Goal: Find specific page/section: Find specific page/section

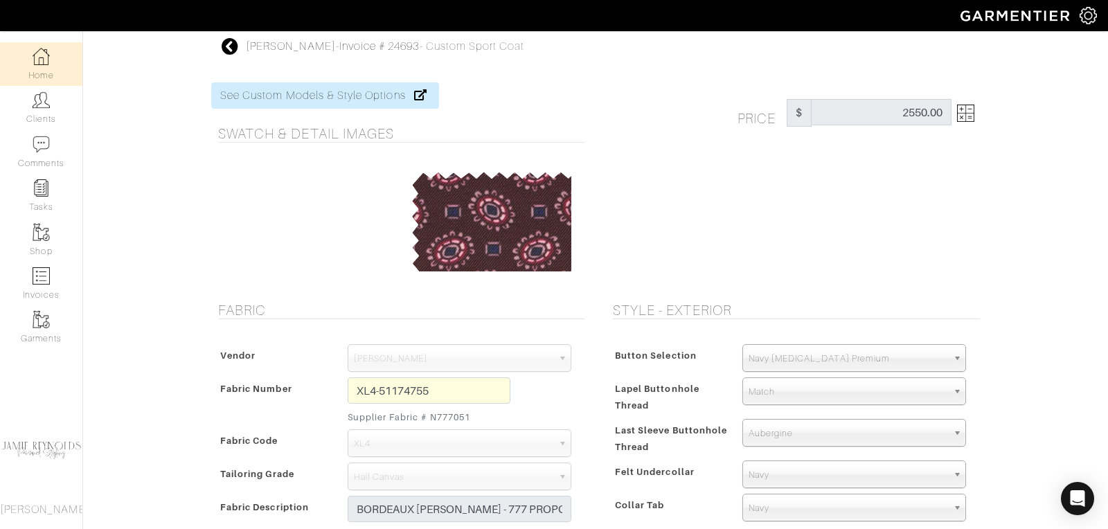
click at [42, 81] on link "Home" at bounding box center [41, 64] width 82 height 44
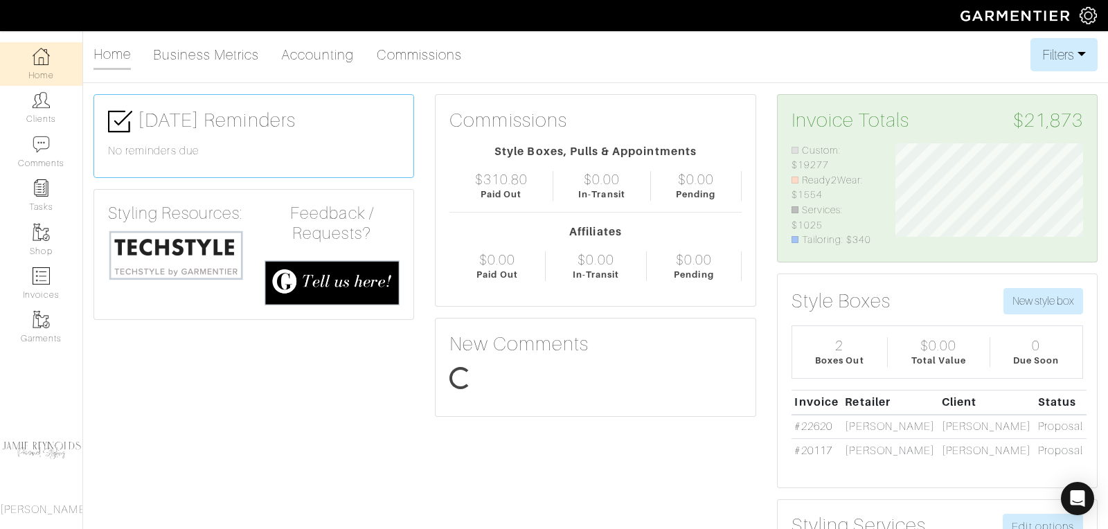
scroll to position [105, 208]
click at [44, 58] on img at bounding box center [41, 56] width 17 height 17
click at [53, 101] on link "Clients" at bounding box center [41, 108] width 82 height 44
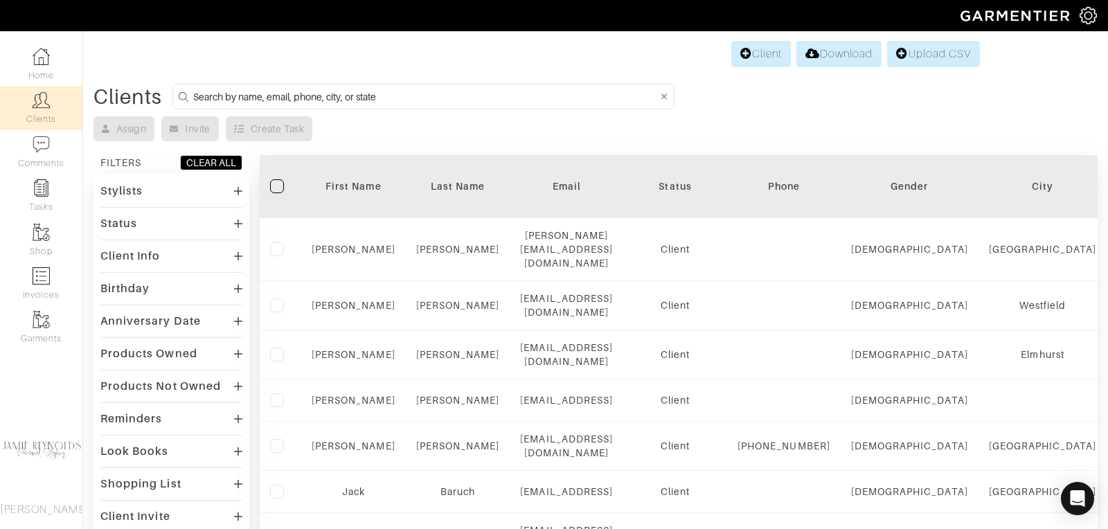
click at [282, 92] on input at bounding box center [425, 96] width 464 height 17
type input "[PERSON_NAME]"
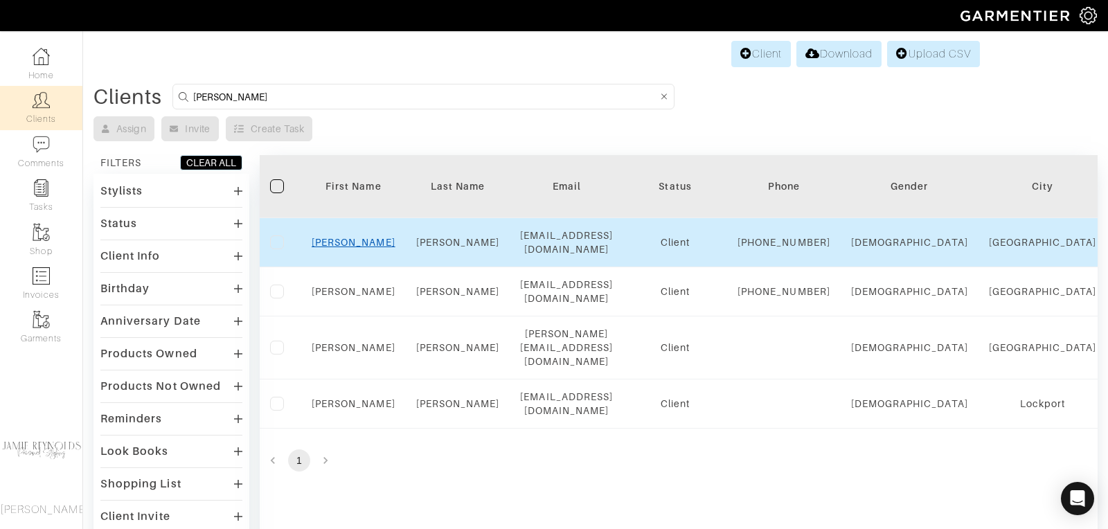
click at [350, 248] on link "[PERSON_NAME]" at bounding box center [354, 242] width 84 height 11
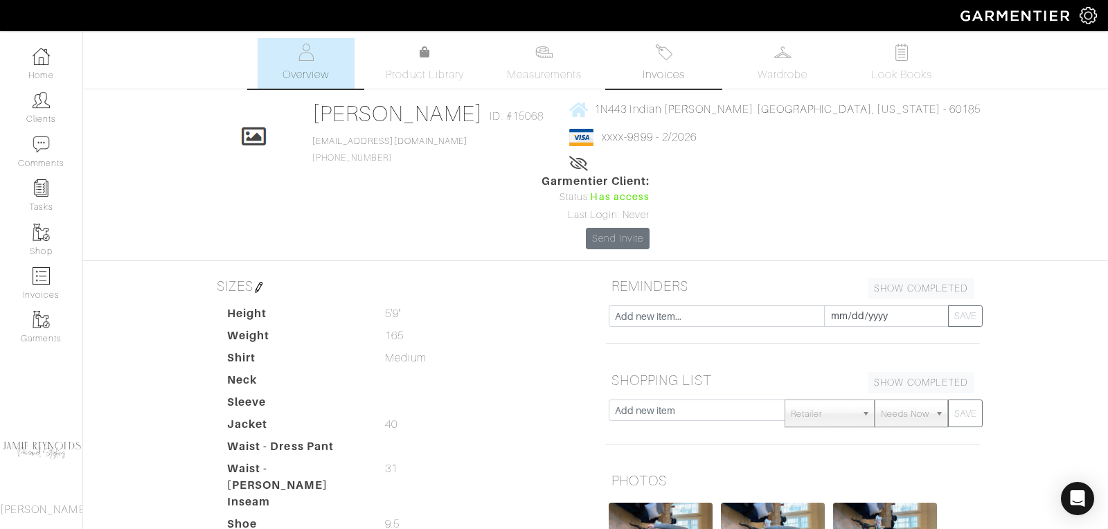
click at [653, 62] on link "Invoices" at bounding box center [663, 63] width 97 height 51
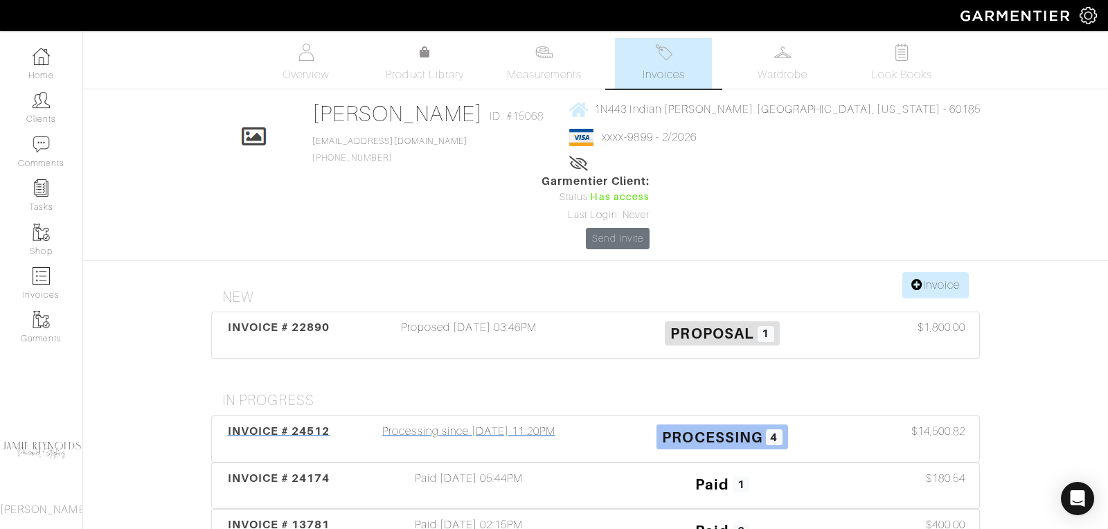
click at [321, 425] on span "INVOICE # 24512" at bounding box center [279, 431] width 102 height 13
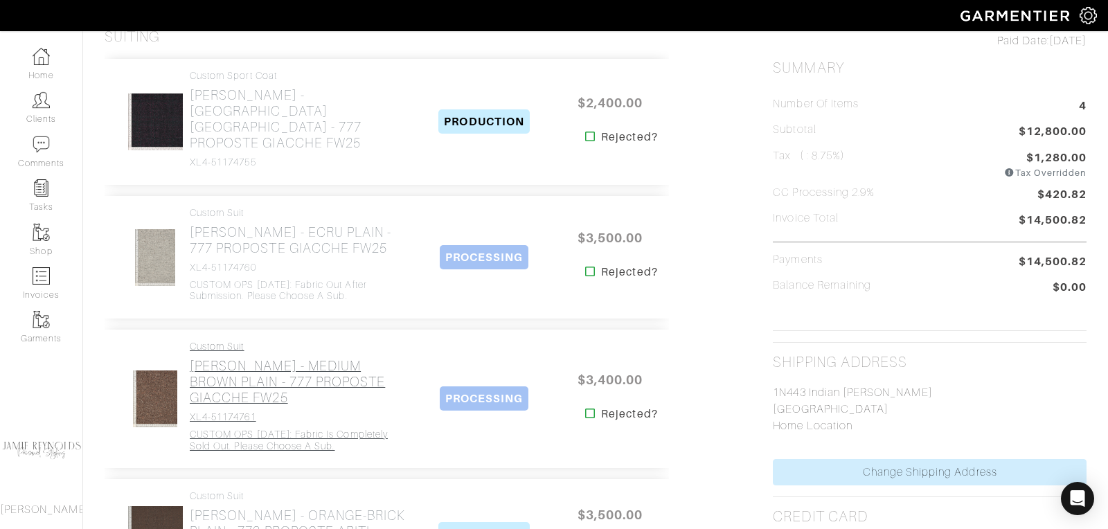
scroll to position [306, 0]
